Goal: Information Seeking & Learning: Learn about a topic

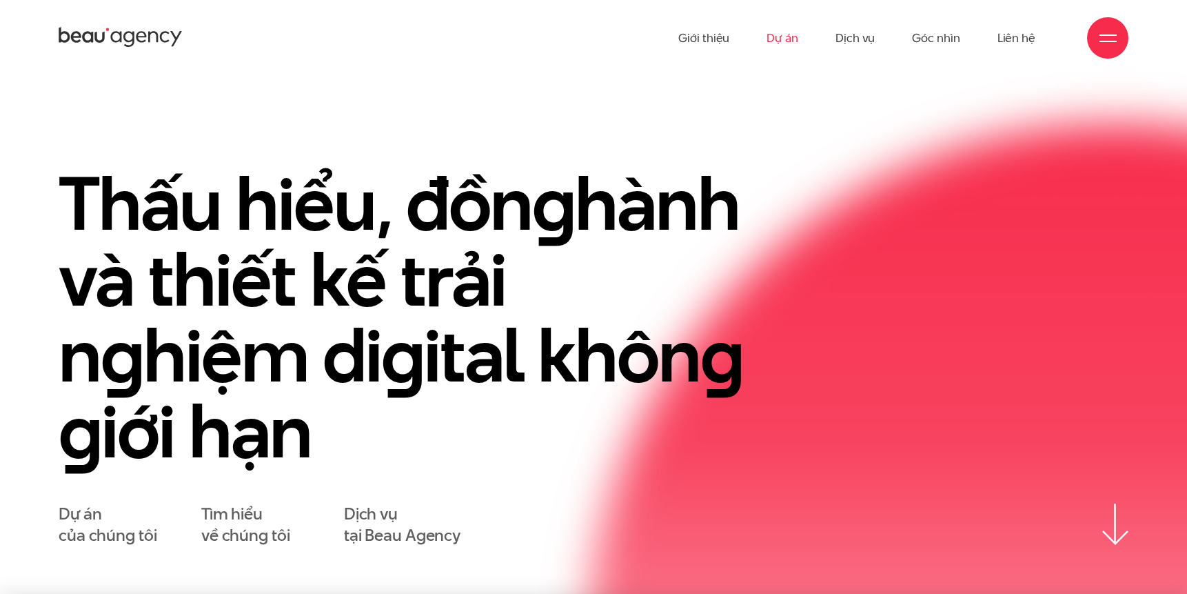
click at [782, 37] on link "Dự án" at bounding box center [783, 38] width 32 height 76
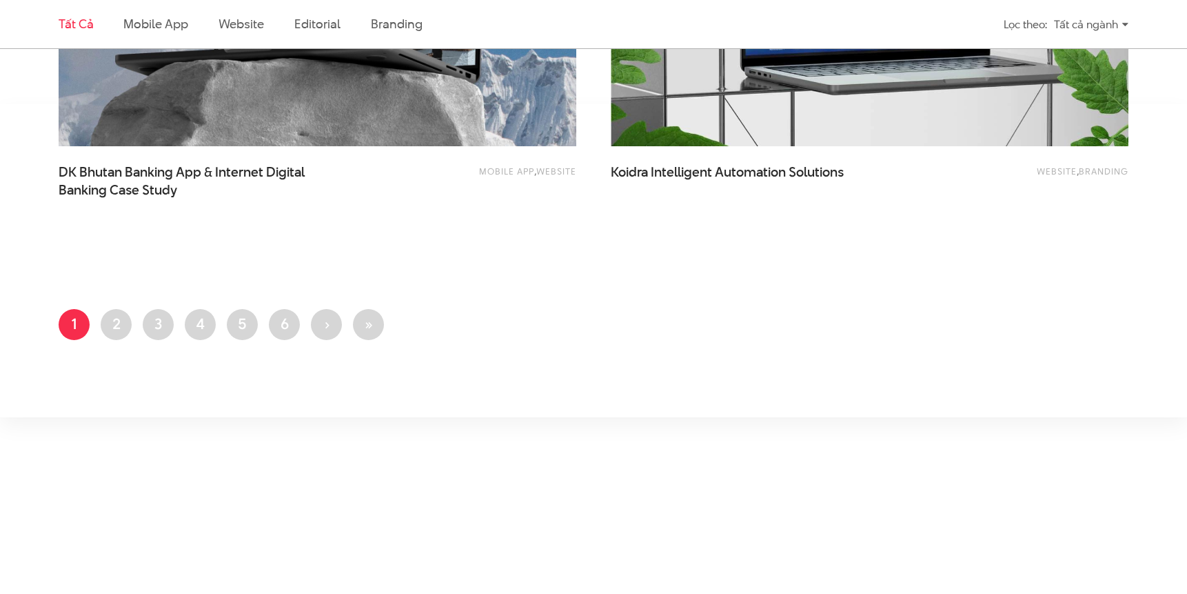
scroll to position [3134, 0]
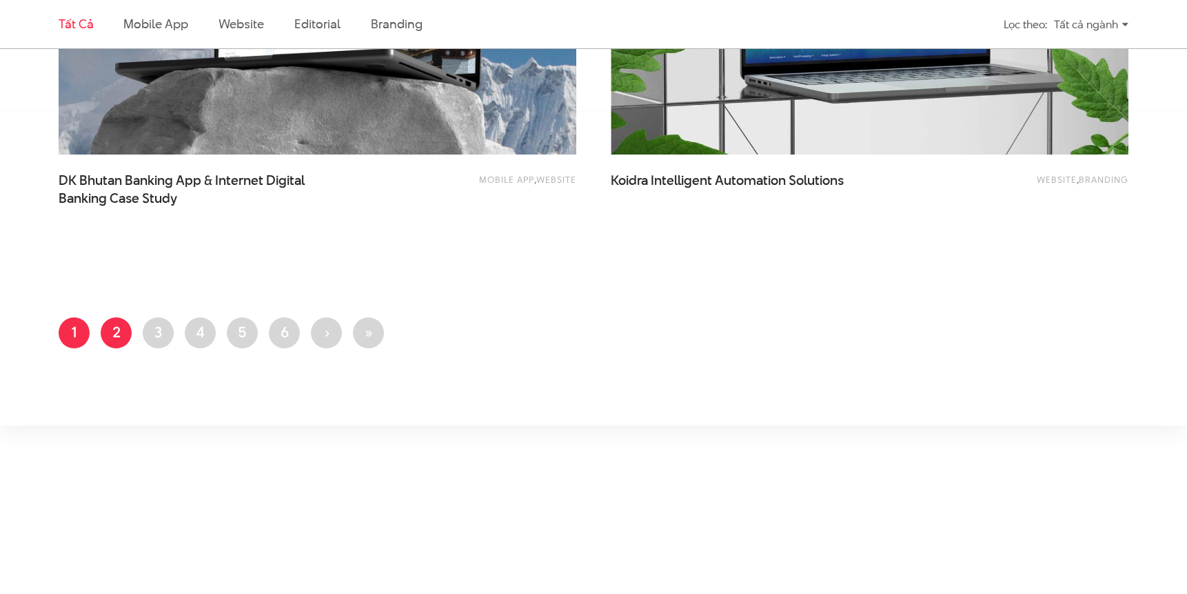
click at [114, 339] on link "Trang 2" at bounding box center [116, 332] width 31 height 31
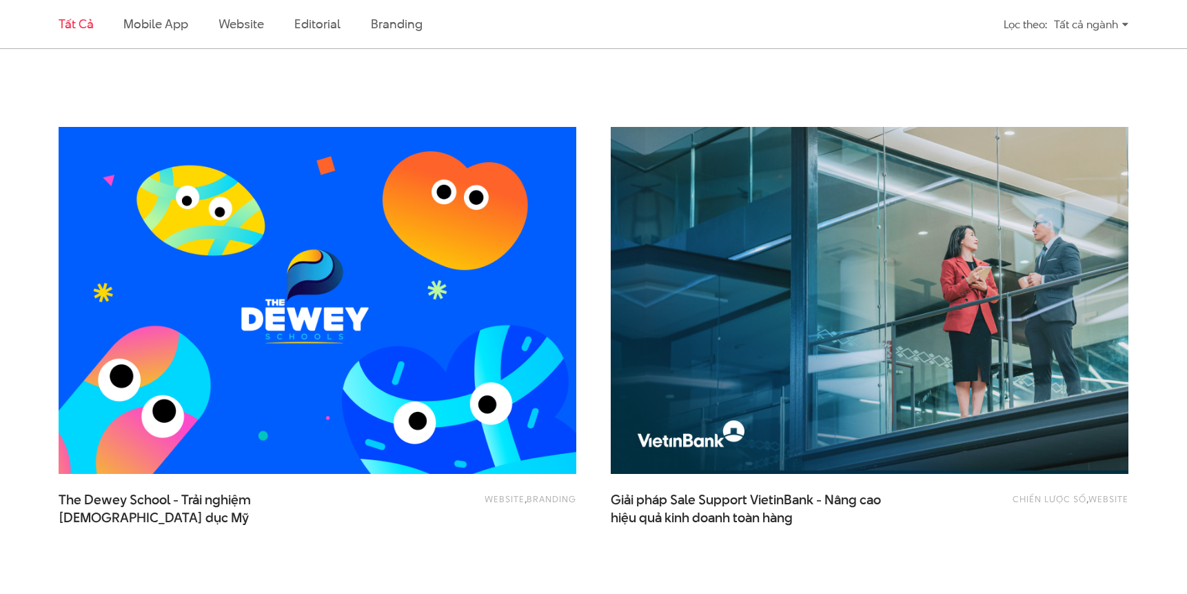
scroll to position [996, 0]
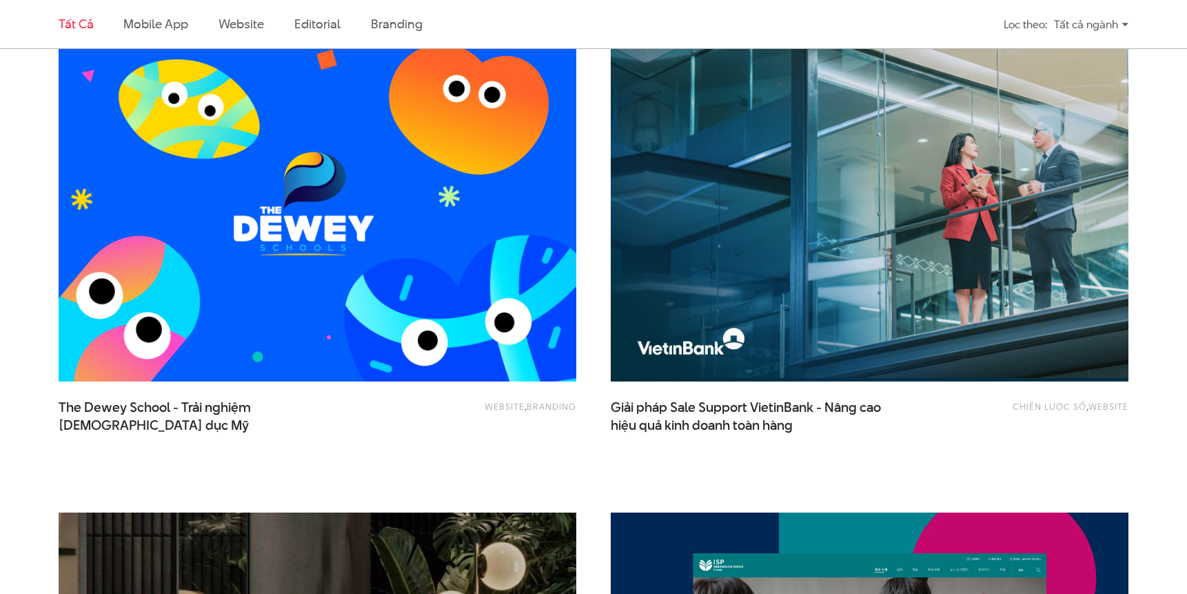
click at [295, 225] on img at bounding box center [316, 207] width 569 height 381
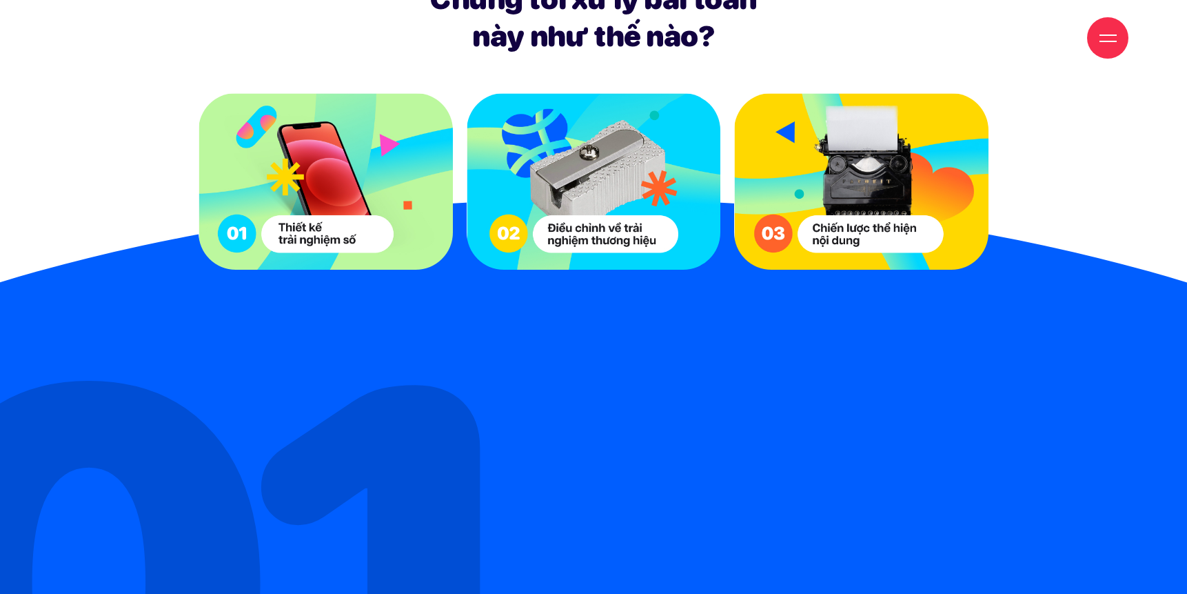
scroll to position [4203, 0]
